Goal: Task Accomplishment & Management: Manage account settings

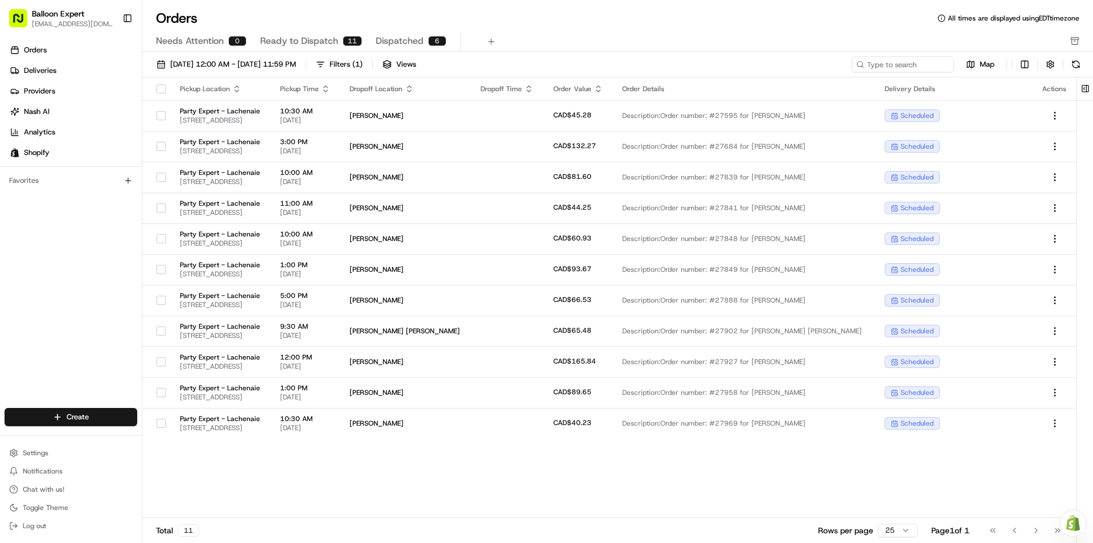
click at [71, 38] on div "Orders Deliveries Providers [PERSON_NAME] Analytics Shopify" at bounding box center [71, 101] width 142 height 130
click at [70, 41] on link "Orders" at bounding box center [73, 50] width 137 height 18
click at [71, 46] on link "Orders" at bounding box center [73, 50] width 137 height 18
click at [363, 60] on div "Filters ( 1 )" at bounding box center [346, 64] width 33 height 10
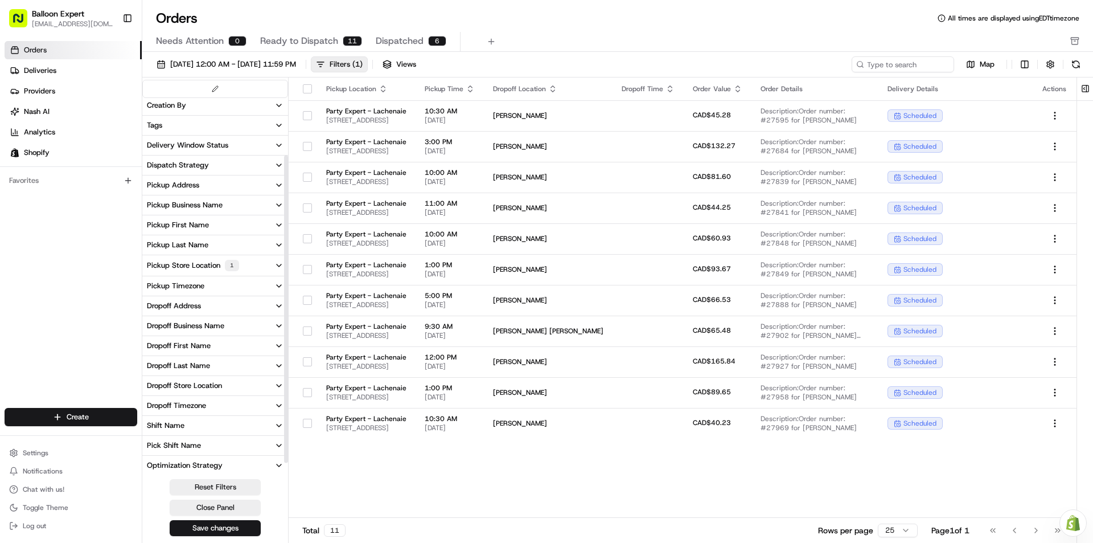
scroll to position [84, 0]
click at [212, 268] on div "Pickup Store Location 1" at bounding box center [193, 264] width 92 height 11
click at [231, 532] on button "Save changes" at bounding box center [215, 528] width 91 height 16
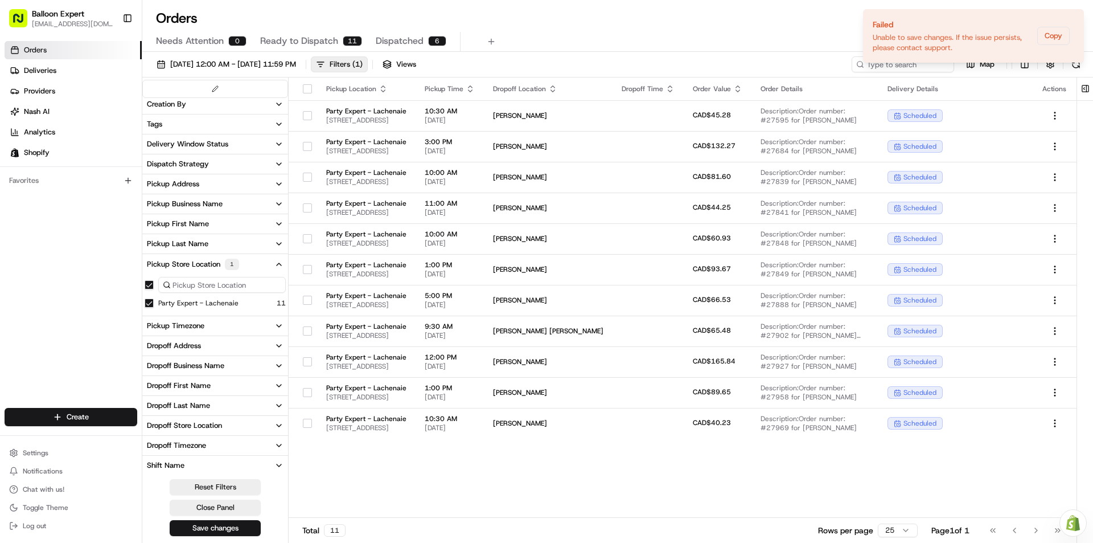
click at [854, 461] on div "Pickup Location Pickup Time Dropoff Location Dropoff Time Order Value Order Det…" at bounding box center [683, 297] width 788 height 440
click at [537, 69] on div "[DATE] 12:00 AM - [DATE] 11:59 PM Filters ( 1 ) Views" at bounding box center [500, 64] width 698 height 16
click at [537, 70] on div "[DATE] 12:00 AM - [DATE] 11:59 PM Filters ( 1 ) Views" at bounding box center [500, 64] width 698 height 16
click at [1072, 19] on icon "Notifications (F8)" at bounding box center [1074, 18] width 9 height 9
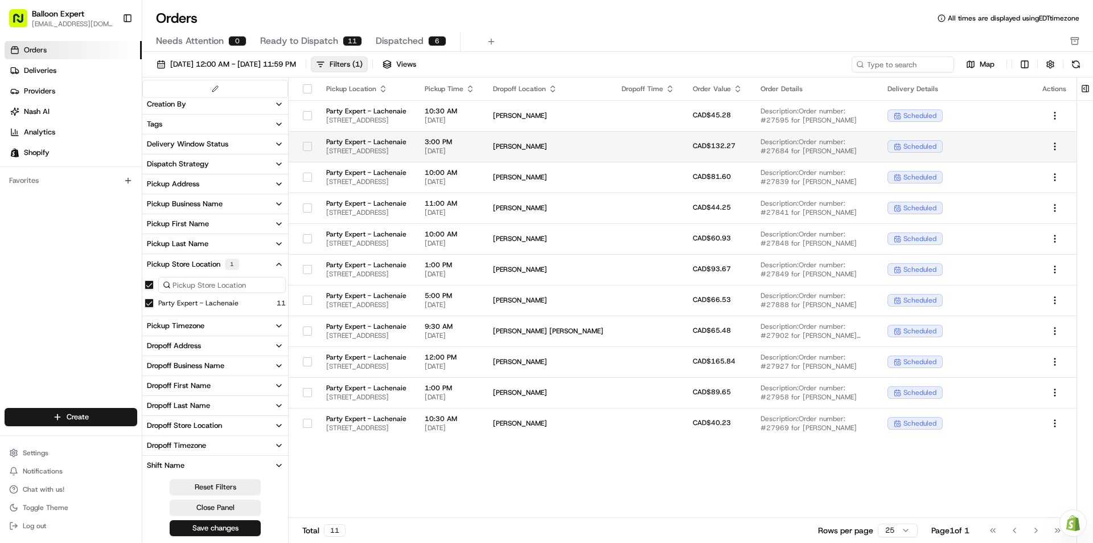
click at [306, 150] on button "button" at bounding box center [307, 146] width 9 height 9
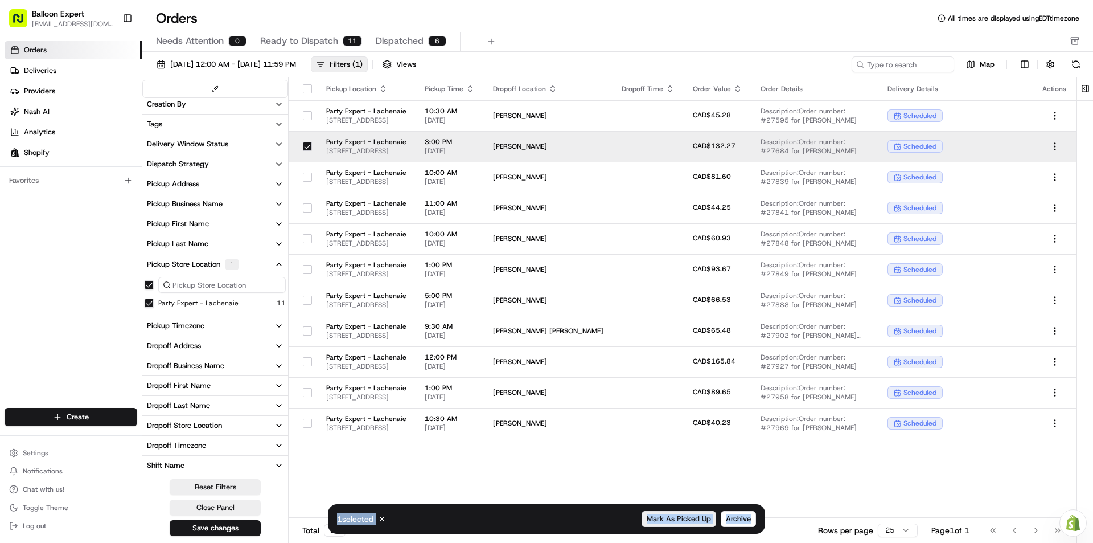
click at [707, 523] on span "Mark As Picked Up" at bounding box center [679, 519] width 64 height 10
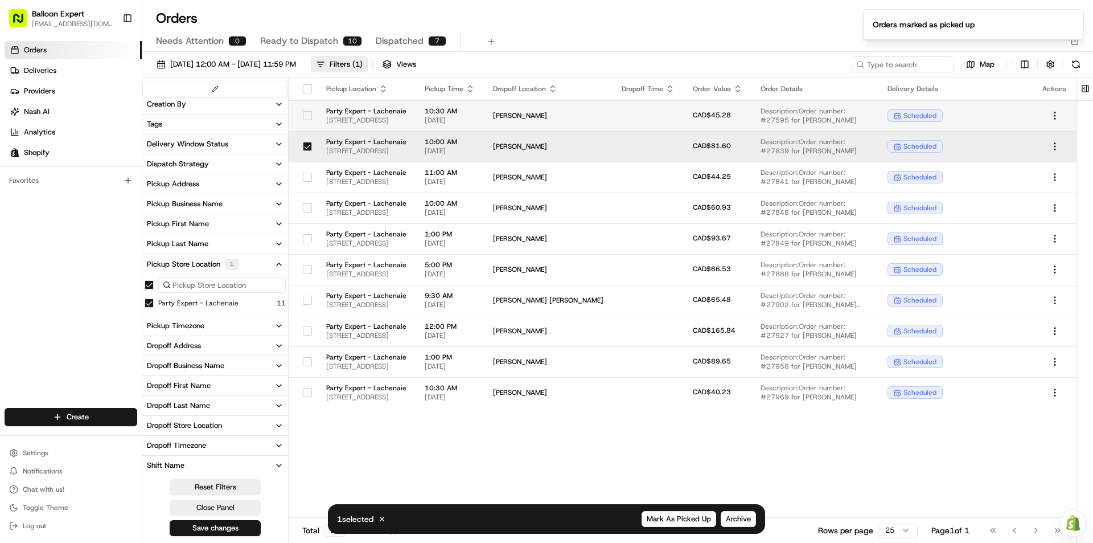
click at [300, 110] on div at bounding box center [307, 115] width 19 height 18
click at [308, 146] on button "button" at bounding box center [307, 146] width 9 height 9
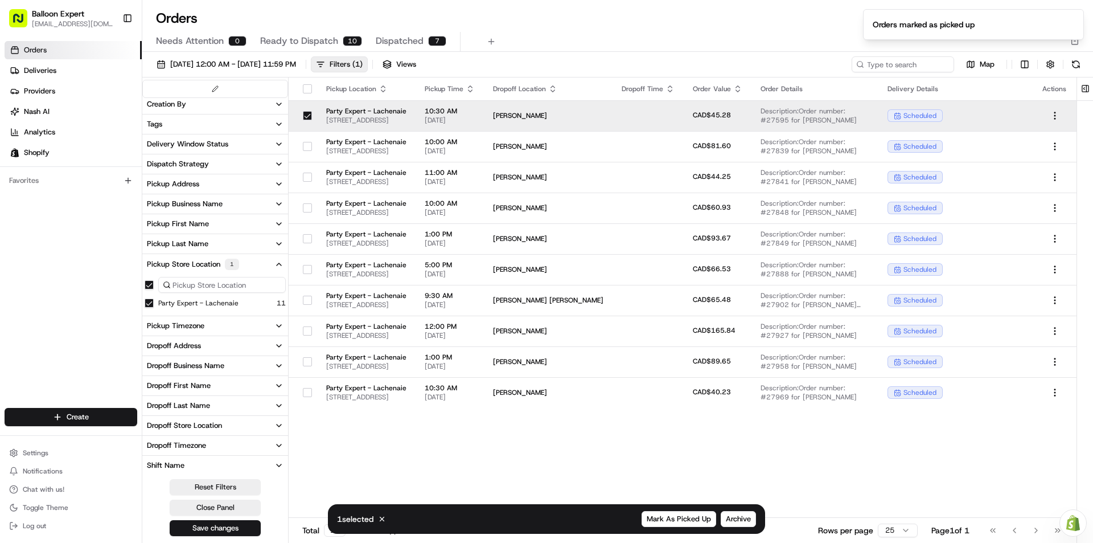
click at [700, 524] on button "Mark As Picked Up" at bounding box center [679, 519] width 75 height 16
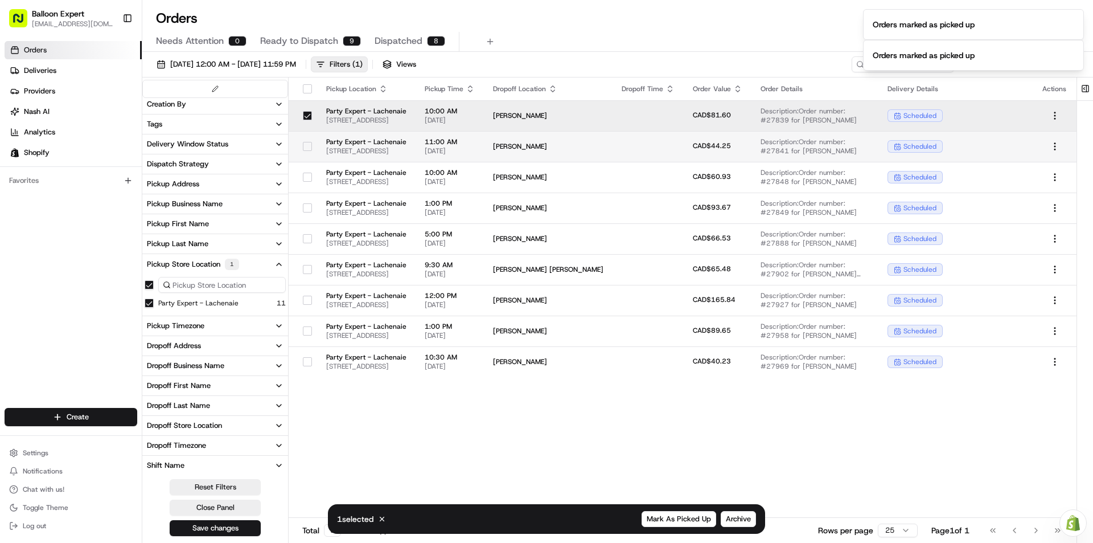
click at [303, 144] on button "button" at bounding box center [307, 146] width 9 height 9
click at [304, 112] on button "button" at bounding box center [307, 115] width 9 height 9
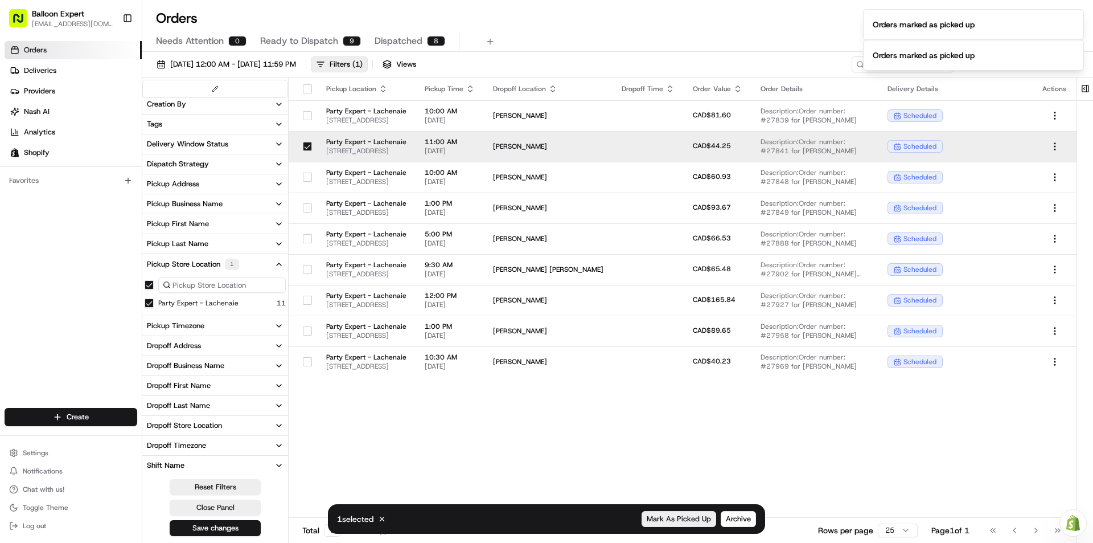
click at [682, 511] on button "Mark As Picked Up" at bounding box center [679, 519] width 75 height 16
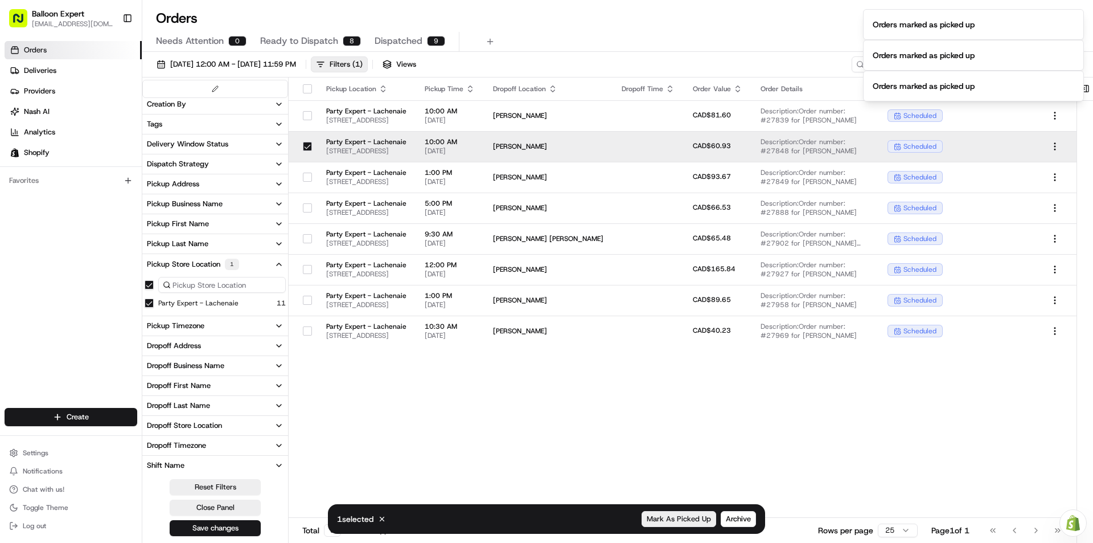
click at [695, 521] on span "Mark As Picked Up" at bounding box center [679, 519] width 64 height 10
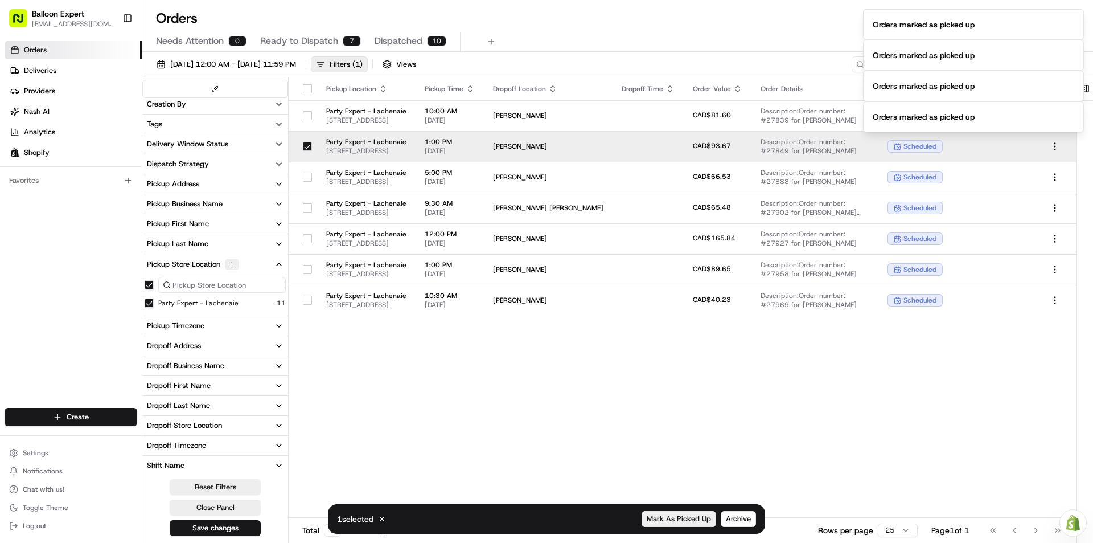
click at [665, 515] on span "Mark As Picked Up" at bounding box center [679, 519] width 64 height 10
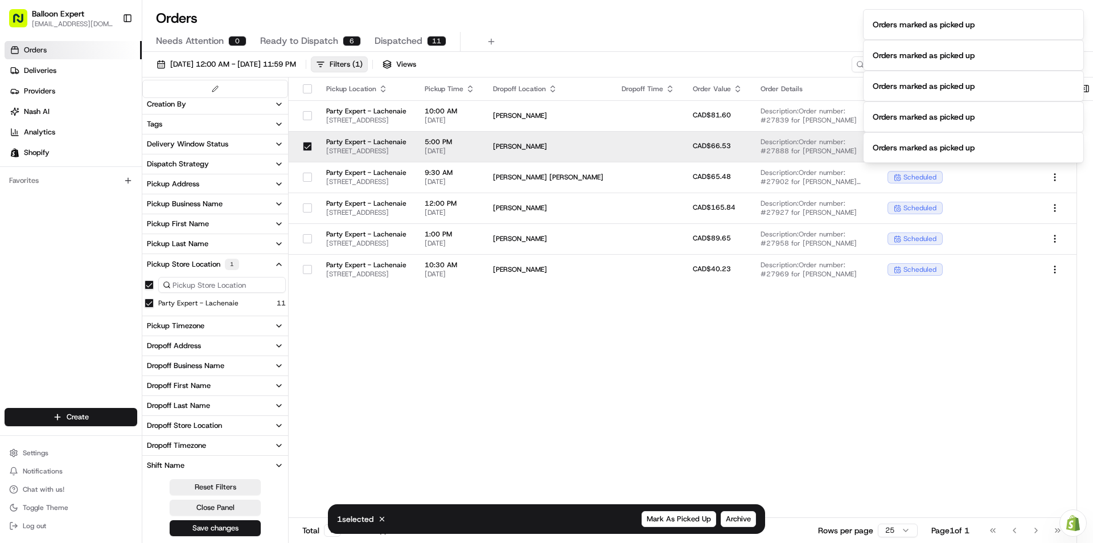
click at [664, 515] on span "Mark As Picked Up" at bounding box center [679, 519] width 64 height 10
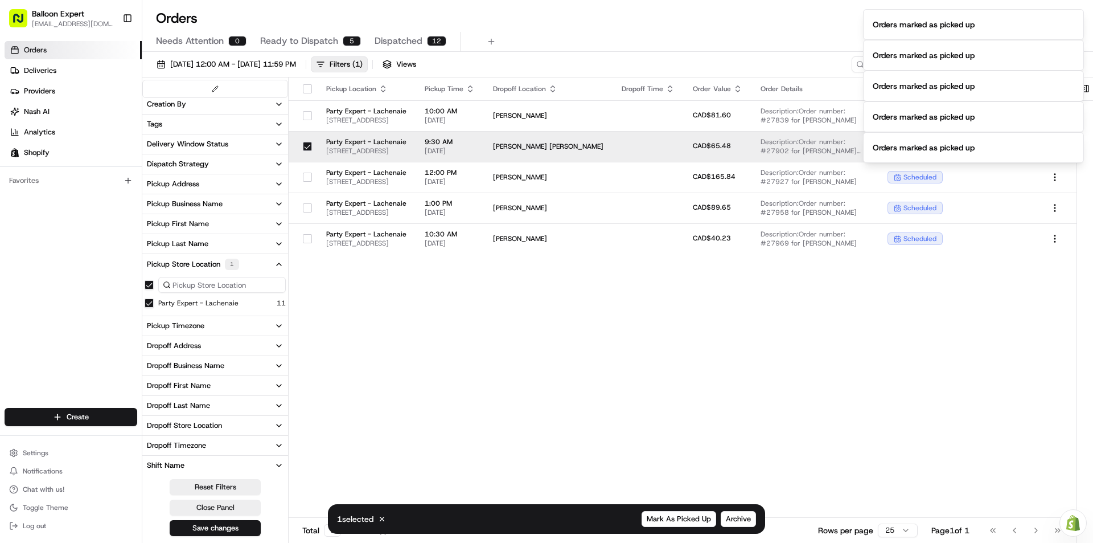
click at [664, 515] on span "Mark As Picked Up" at bounding box center [679, 519] width 64 height 10
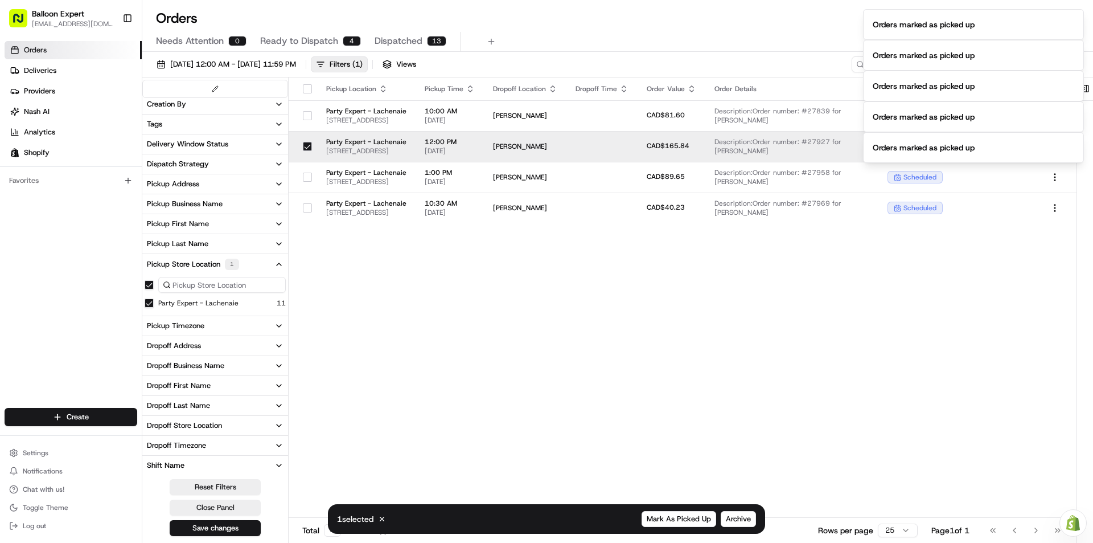
click at [304, 149] on button "button" at bounding box center [307, 146] width 9 height 9
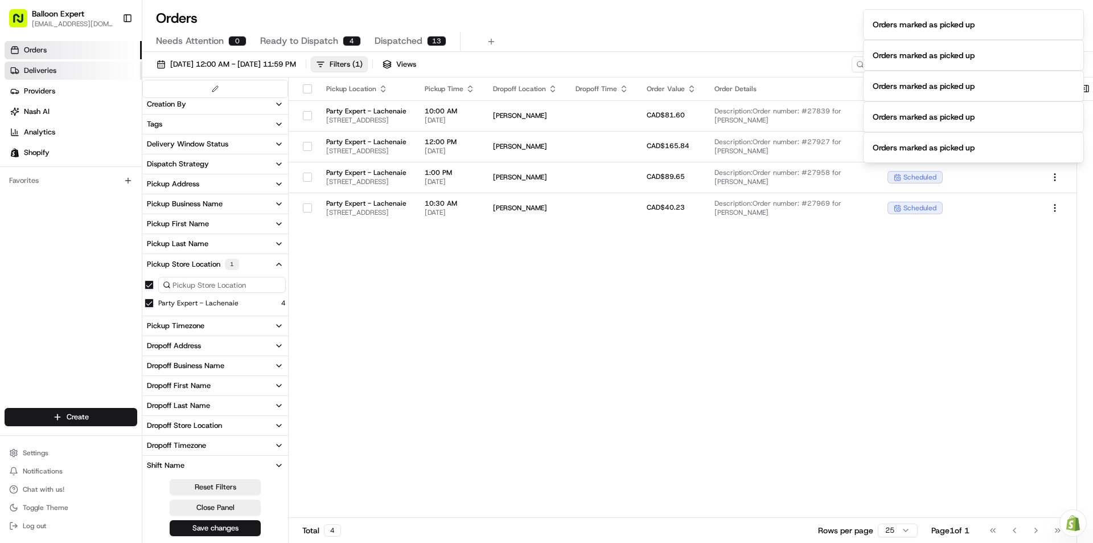
click at [118, 62] on link "Deliveries" at bounding box center [73, 71] width 137 height 18
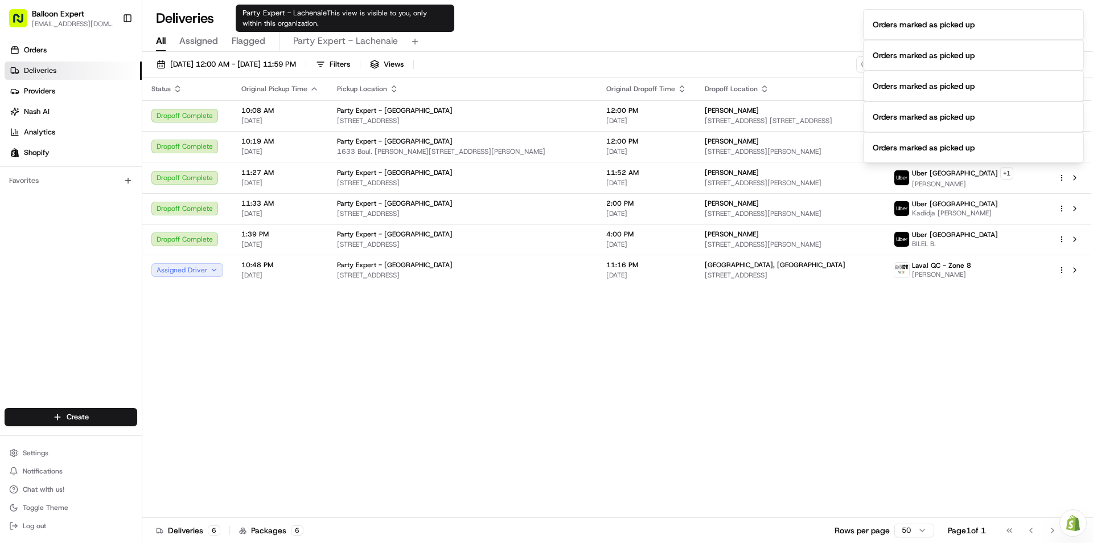
click at [325, 38] on span "Party Expert - Lachenaie" at bounding box center [345, 41] width 105 height 14
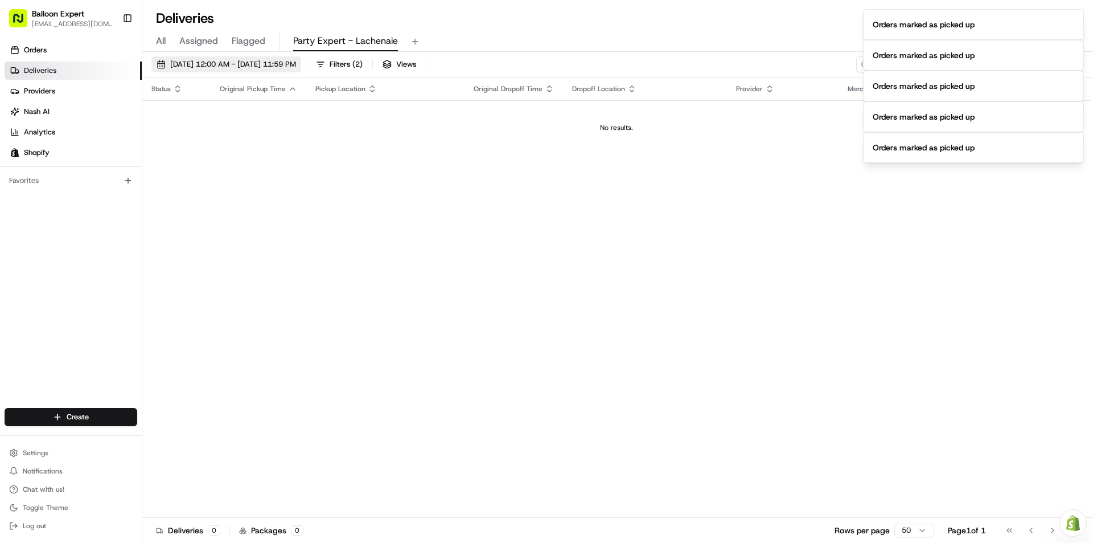
click at [278, 69] on span "[DATE] 12:00 AM - [DATE] 11:59 PM" at bounding box center [233, 64] width 126 height 10
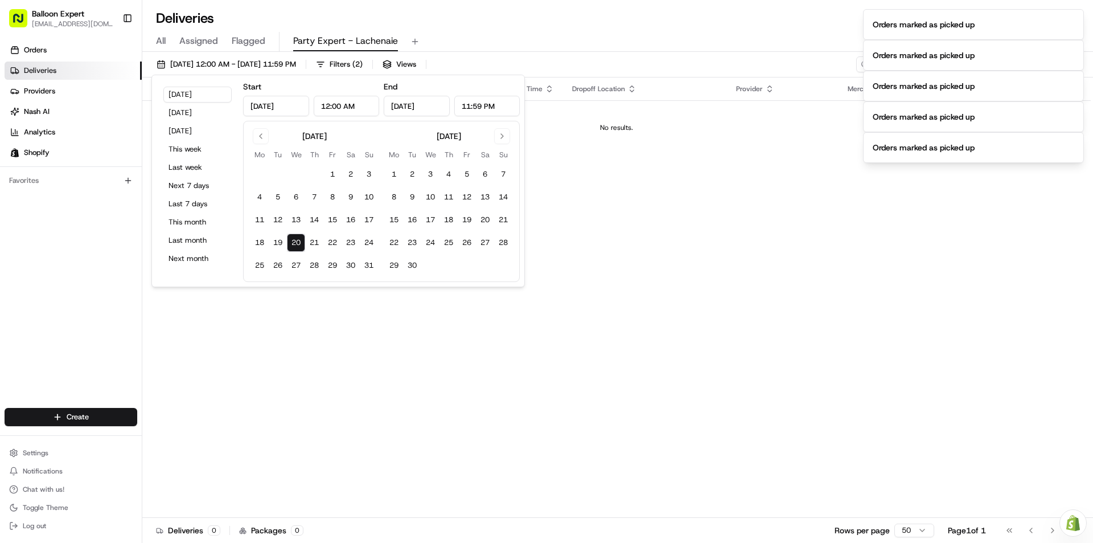
click at [601, 292] on div "Status Original Pickup Time Pickup Location Original Dropoff Time Dropoff Locat…" at bounding box center [616, 297] width 949 height 440
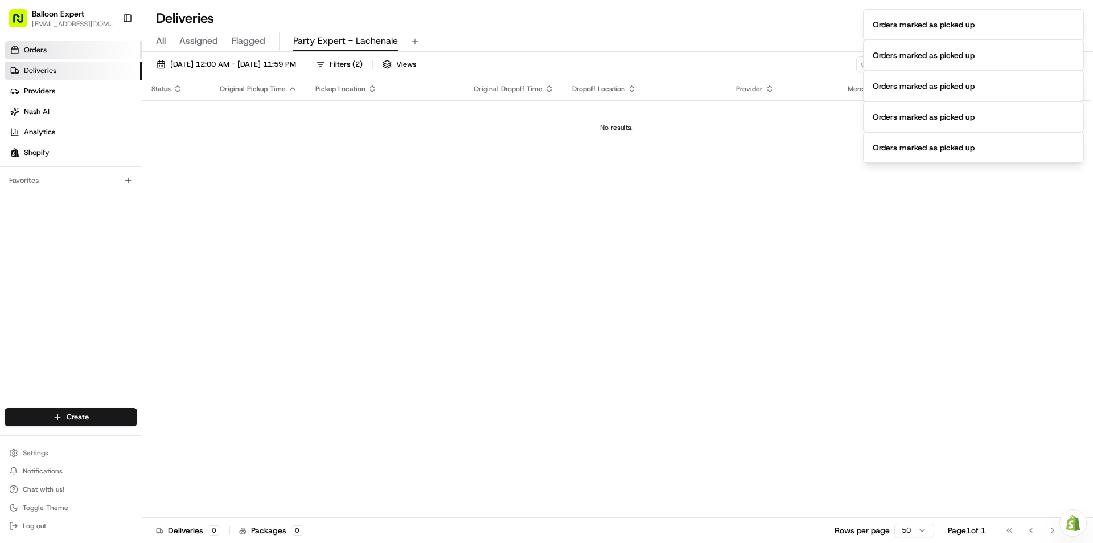
click at [87, 51] on link "Orders" at bounding box center [73, 50] width 137 height 18
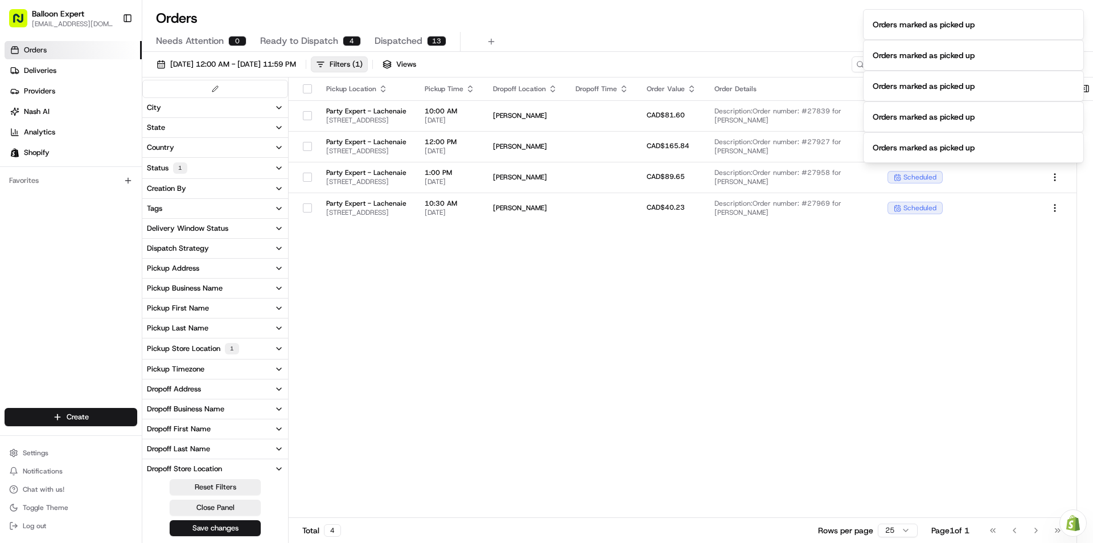
click at [739, 408] on div "Pickup Location Pickup Time Dropoff Location Dropoff Time Order Value Order Det…" at bounding box center [683, 297] width 788 height 440
